Goal: Task Accomplishment & Management: Use online tool/utility

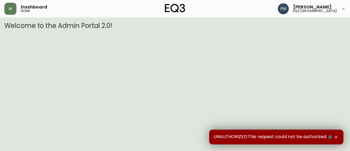
click at [16, 7] on div "Dashboard home" at bounding box center [61, 9] width 114 height 12
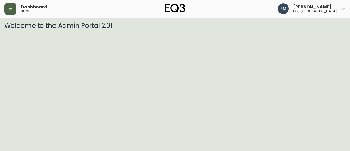
click at [8, 12] on button "button" at bounding box center [10, 9] width 12 height 12
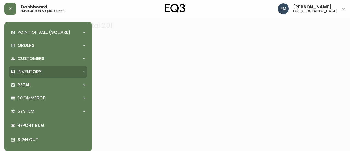
click at [54, 74] on div "Inventory" at bounding box center [45, 72] width 69 height 6
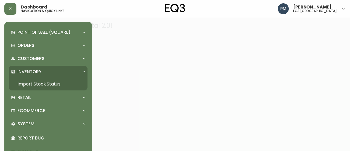
click at [50, 85] on link "Import Stock Status" at bounding box center [48, 84] width 79 height 13
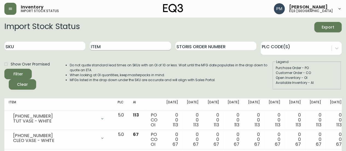
click at [101, 48] on input "Item" at bounding box center [130, 46] width 81 height 9
click at [4, 69] on button "Filter" at bounding box center [17, 74] width 27 height 10
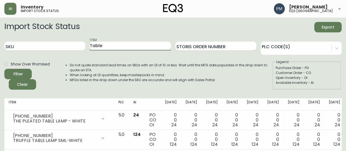
click at [101, 48] on input "Table" at bounding box center [130, 46] width 81 height 9
type input "Topper"
click at [4, 69] on button "Filter" at bounding box center [17, 74] width 27 height 10
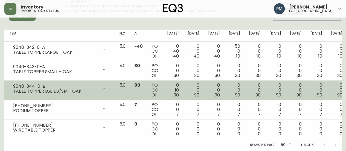
scroll to position [71, 0]
